Goal: Go to known website: Access a specific website the user already knows

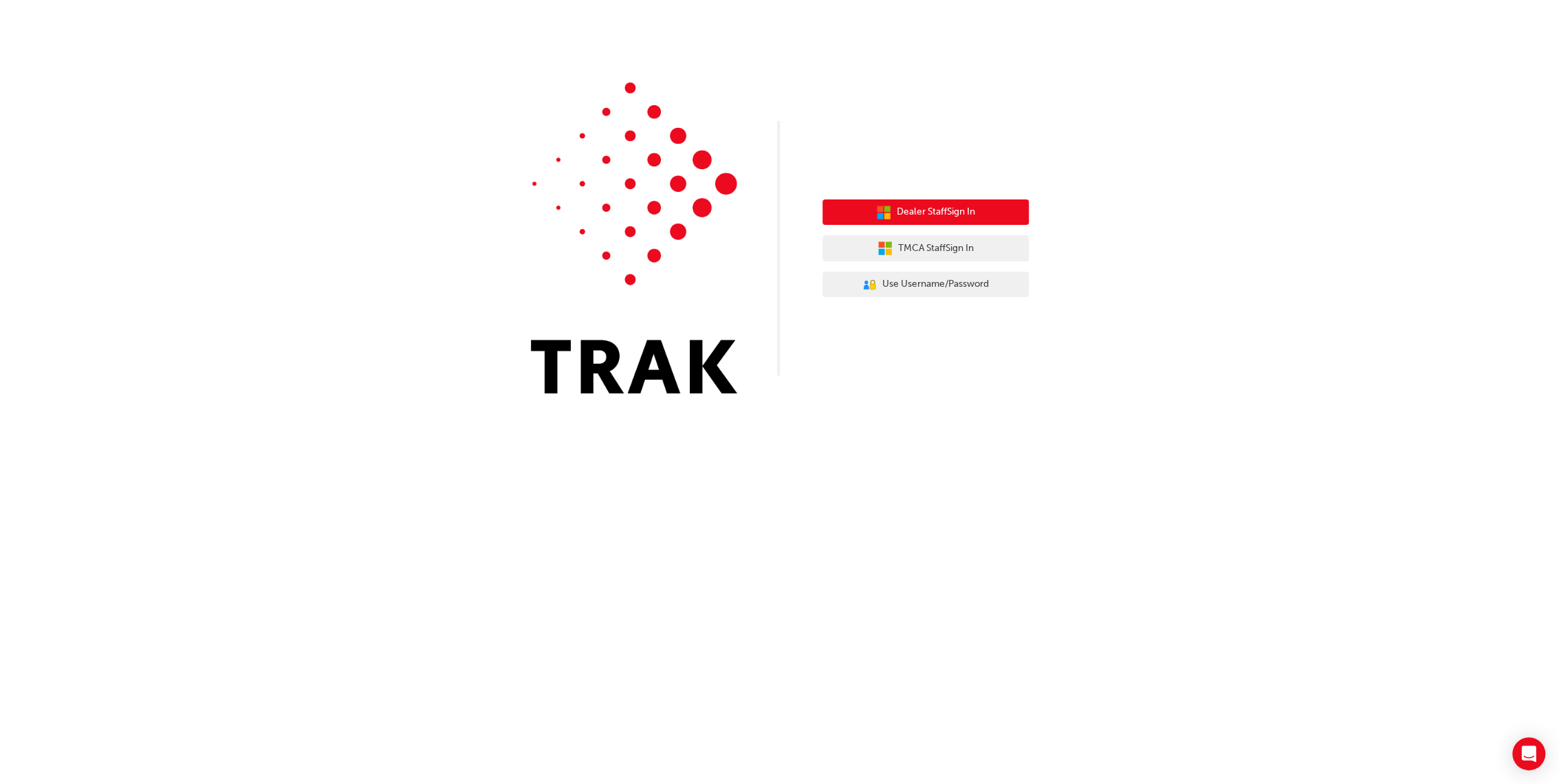
click at [974, 206] on span "Dealer Staff Sign In" at bounding box center [936, 212] width 79 height 16
